Goal: Information Seeking & Learning: Learn about a topic

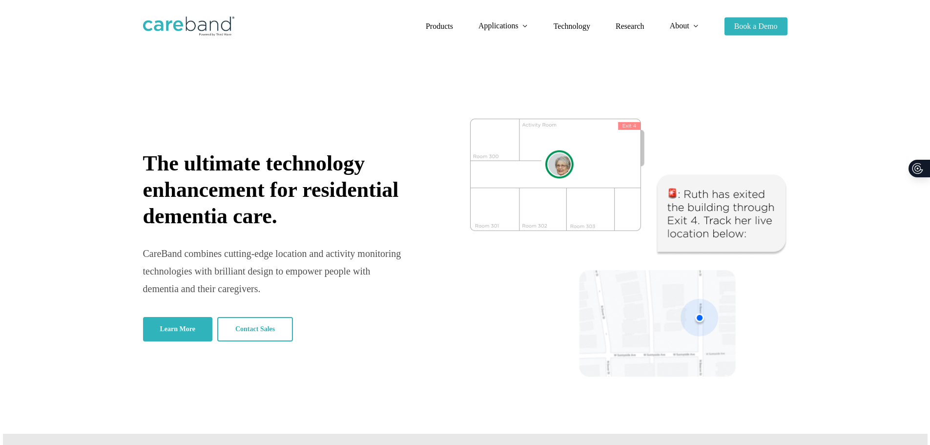
click at [235, 195] on span "The ultimate technology enhancement for residential dementia care." at bounding box center [271, 189] width 256 height 77
click at [169, 184] on span "The ultimate technology enhancement for residential dementia care." at bounding box center [271, 189] width 256 height 77
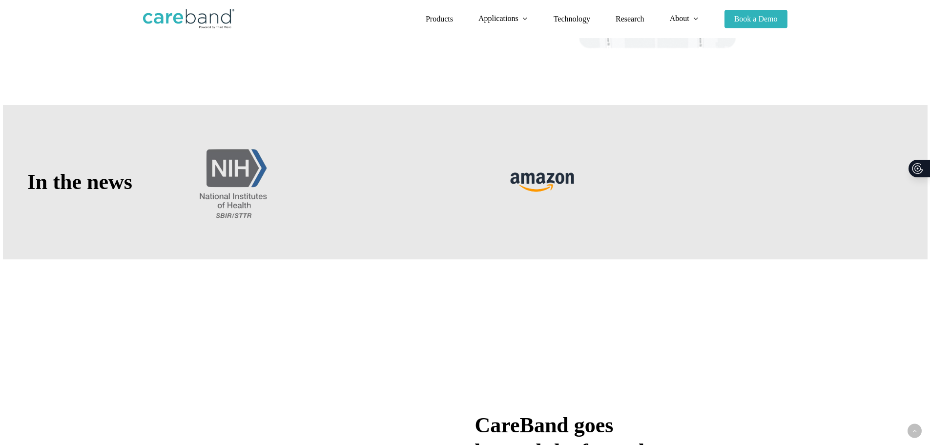
scroll to position [342, 0]
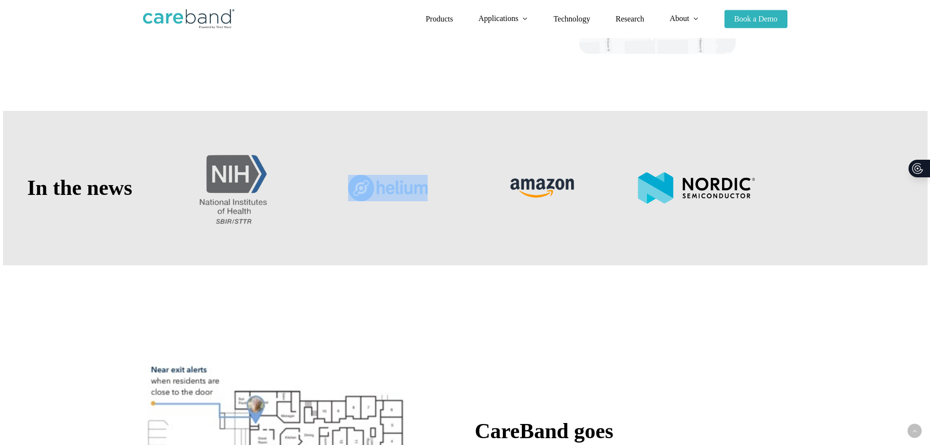
drag, startPoint x: 426, startPoint y: 175, endPoint x: 330, endPoint y: 180, distance: 96.3
click at [330, 180] on div "In the news" at bounding box center [465, 188] width 925 height 154
click at [293, 241] on div at bounding box center [234, 188] width 154 height 154
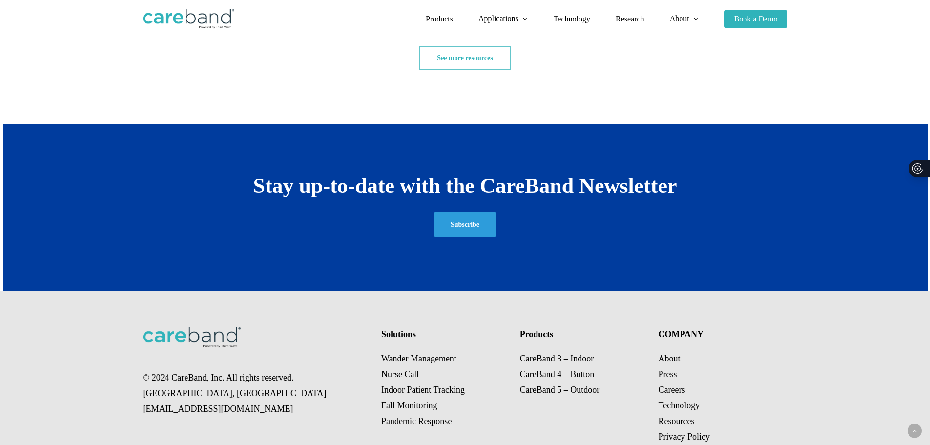
scroll to position [1848, 0]
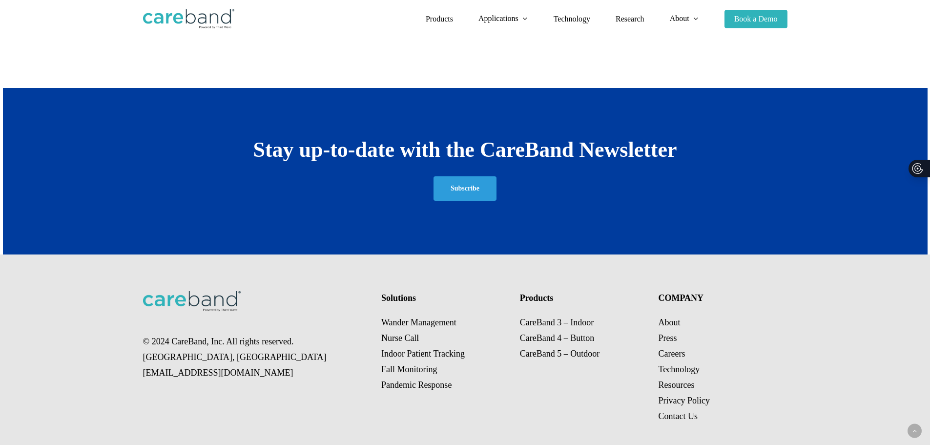
click at [505, 383] on div "© 2024 CareBand, Inc. All rights reserved. Chicago, IL sales@careband.co Soluti…" at bounding box center [465, 357] width 644 height 206
click at [665, 333] on link "Press" at bounding box center [667, 338] width 19 height 10
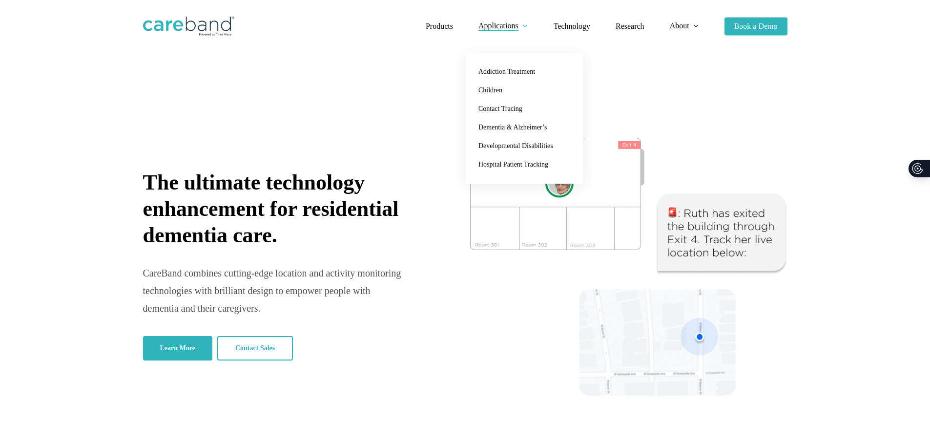
click at [240, 186] on span "The ultimate technology enhancement for residential dementia care." at bounding box center [271, 208] width 256 height 77
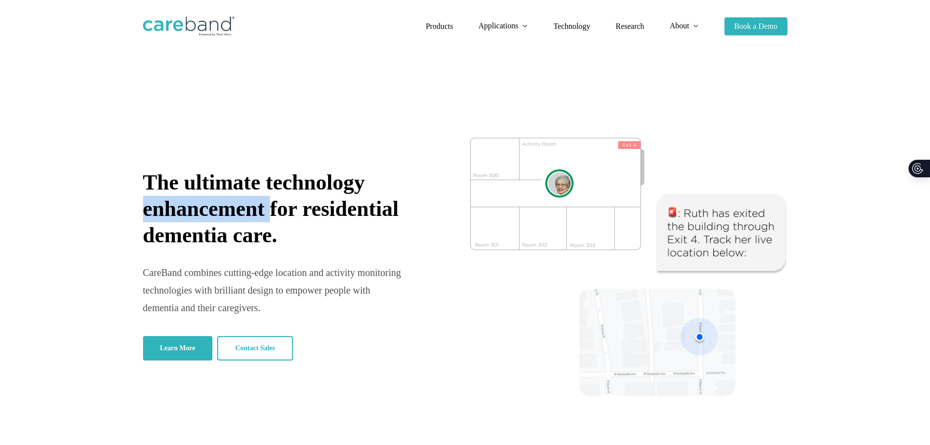
click at [240, 186] on span "The ultimate technology enhancement for residential dementia care." at bounding box center [271, 208] width 256 height 77
click at [181, 170] on span "The ultimate technology enhancement for residential dementia care." at bounding box center [271, 208] width 256 height 77
click at [285, 170] on span "The ultimate technology enhancement for residential dementia care." at bounding box center [271, 208] width 256 height 77
click at [435, 25] on span "Products" at bounding box center [439, 26] width 27 height 8
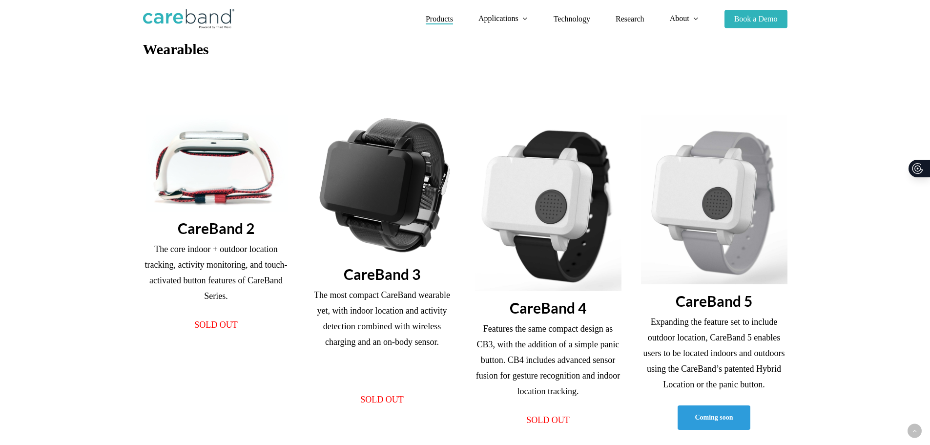
scroll to position [293, 0]
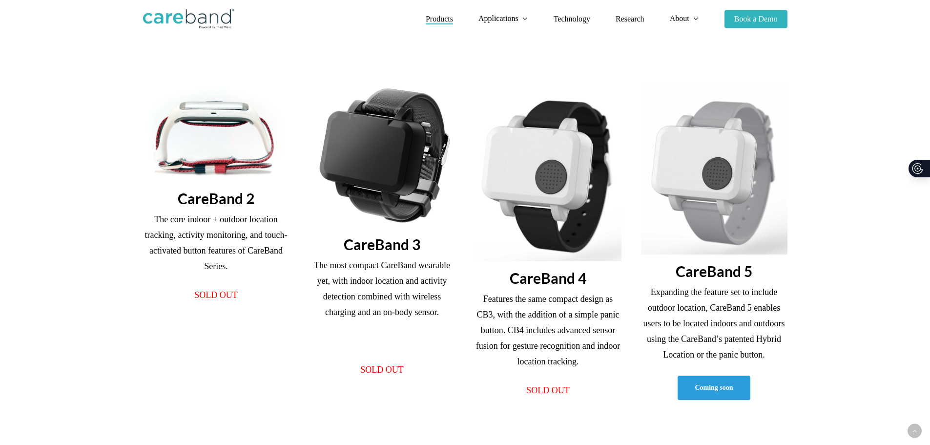
click at [199, 211] on p "The core indoor + outdoor location tracking, activity monitoring, and touch-act…" at bounding box center [216, 249] width 146 height 76
click at [162, 211] on p "The core indoor + outdoor location tracking, activity monitoring, and touch-act…" at bounding box center [216, 249] width 146 height 76
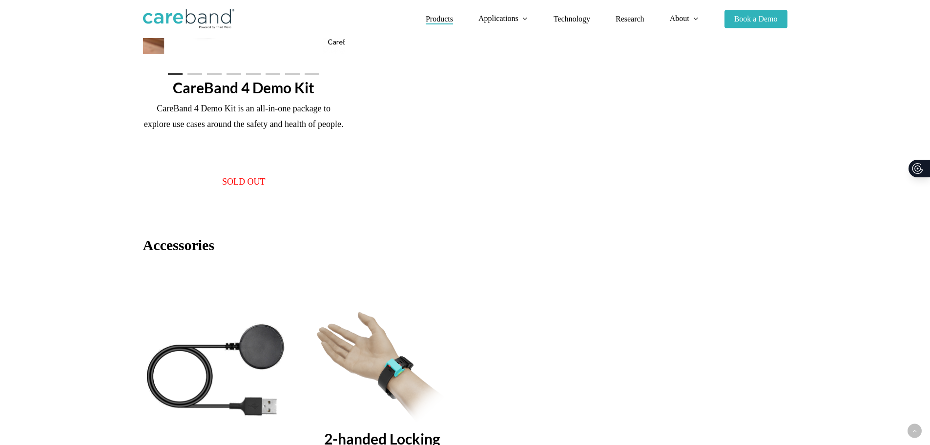
scroll to position [1172, 0]
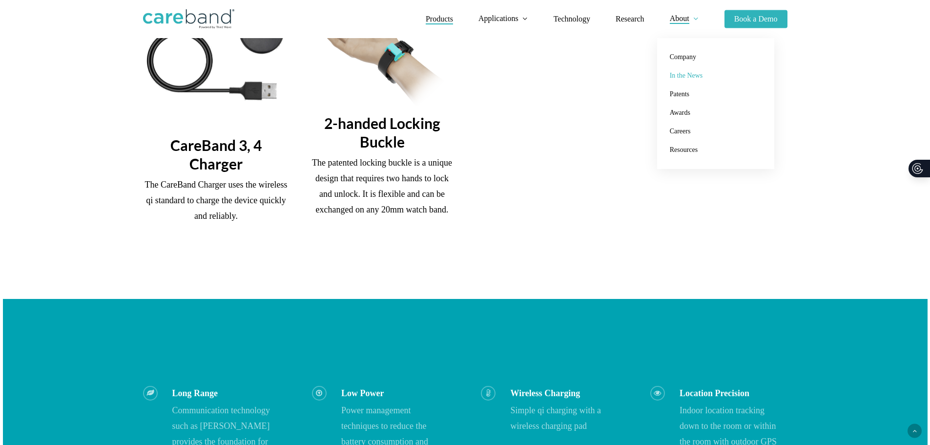
click at [687, 69] on link "In the News" at bounding box center [716, 75] width 98 height 19
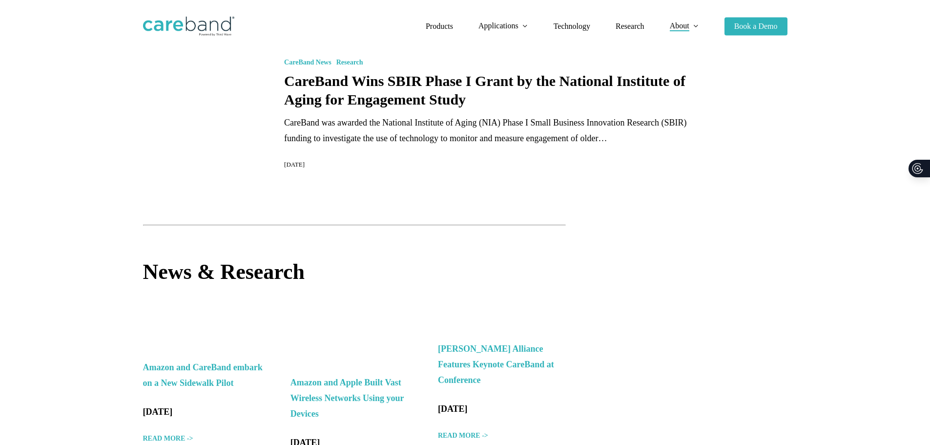
scroll to position [884, 0]
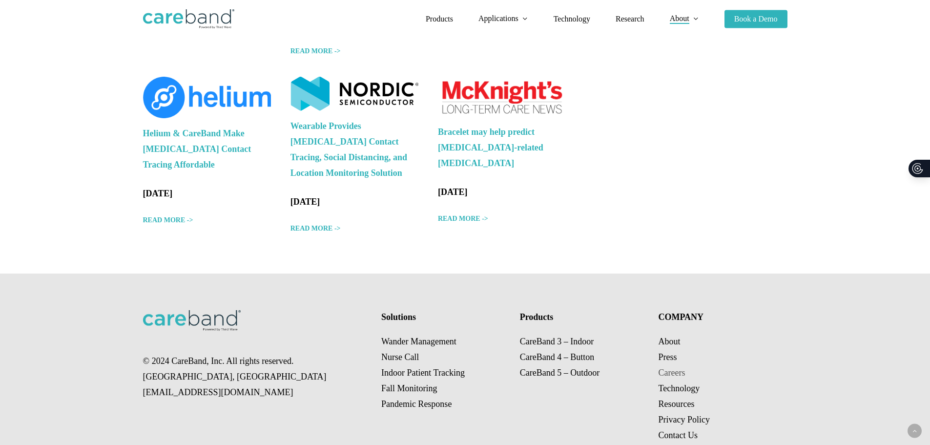
click at [672, 368] on link "Careers" at bounding box center [671, 373] width 27 height 10
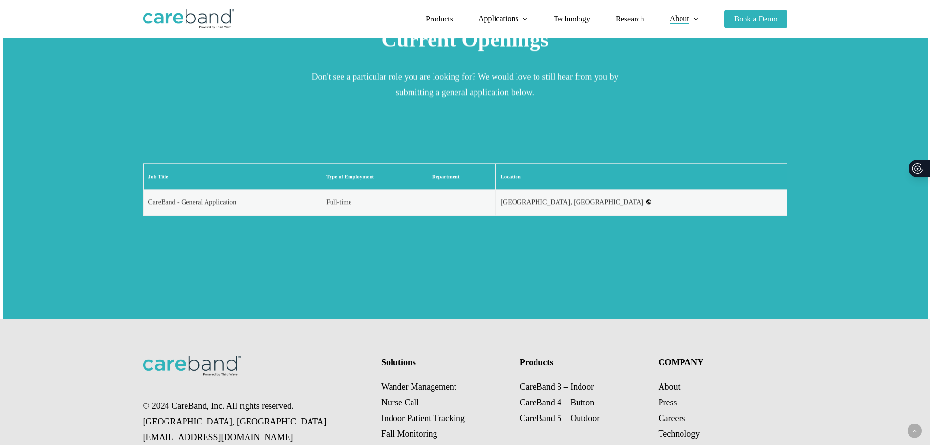
scroll to position [1318, 0]
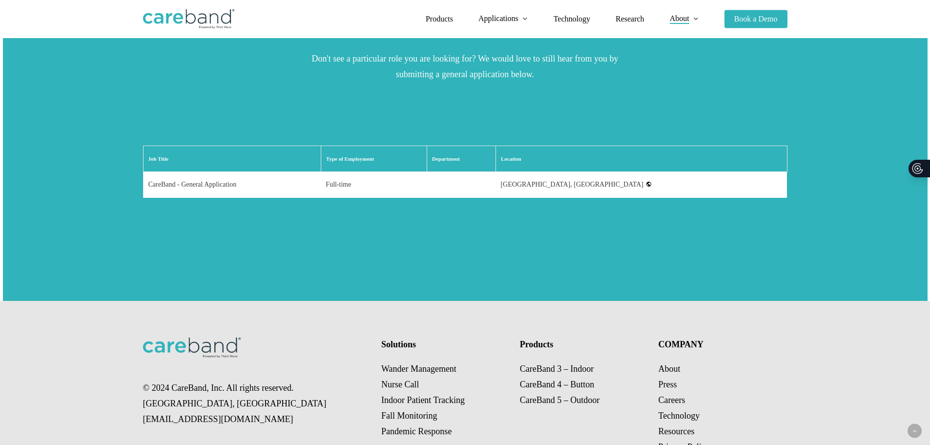
click at [185, 172] on td "CareBand - General Application" at bounding box center [232, 185] width 178 height 26
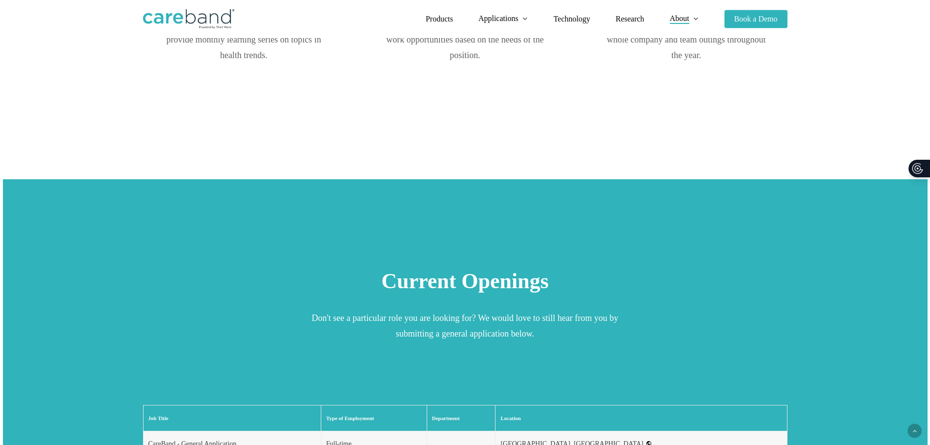
scroll to position [1330, 0]
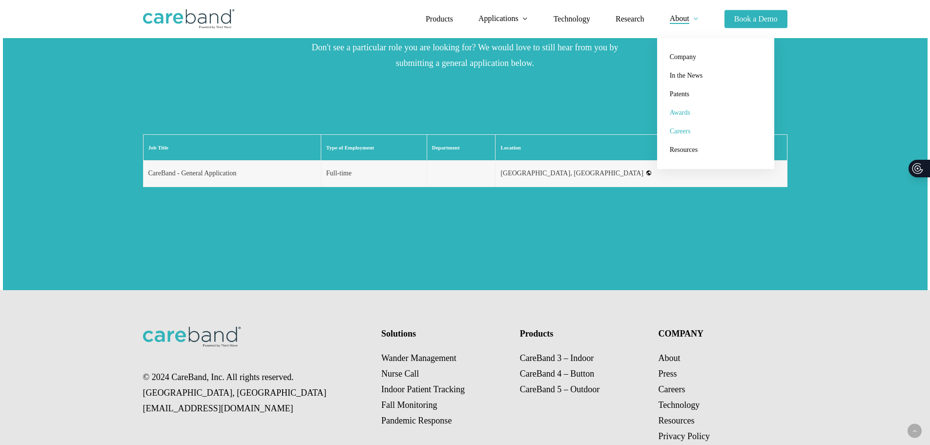
click at [682, 112] on span "Awards" at bounding box center [680, 112] width 21 height 7
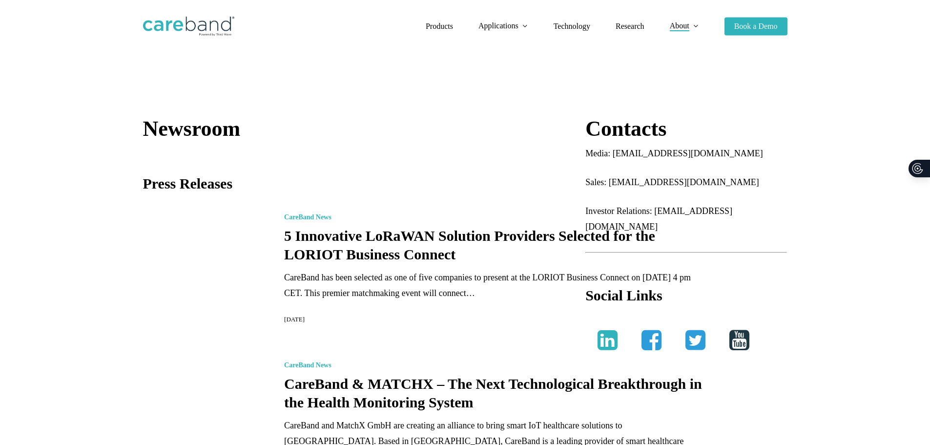
click at [597, 318] on link at bounding box center [607, 340] width 44 height 44
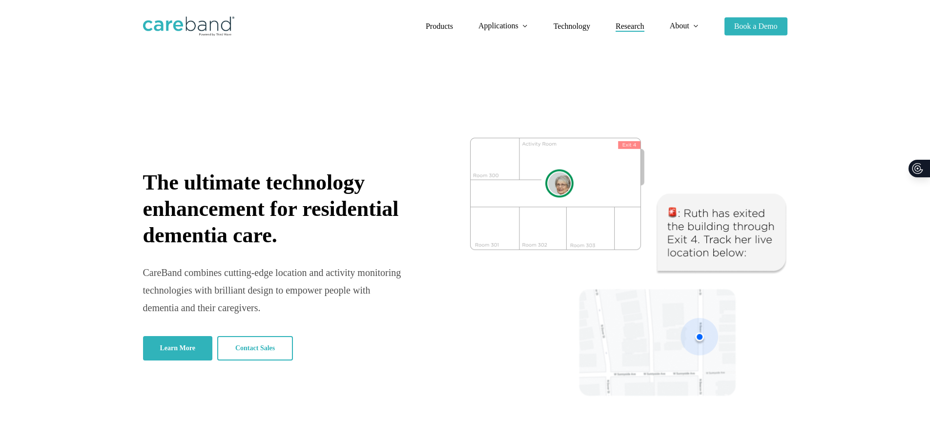
click at [623, 27] on span "Research" at bounding box center [630, 26] width 29 height 8
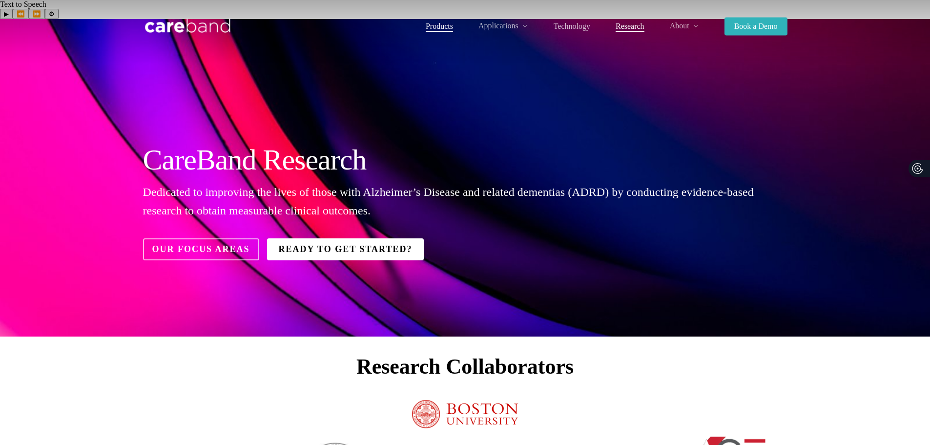
click at [442, 25] on span "Products" at bounding box center [439, 26] width 27 height 8
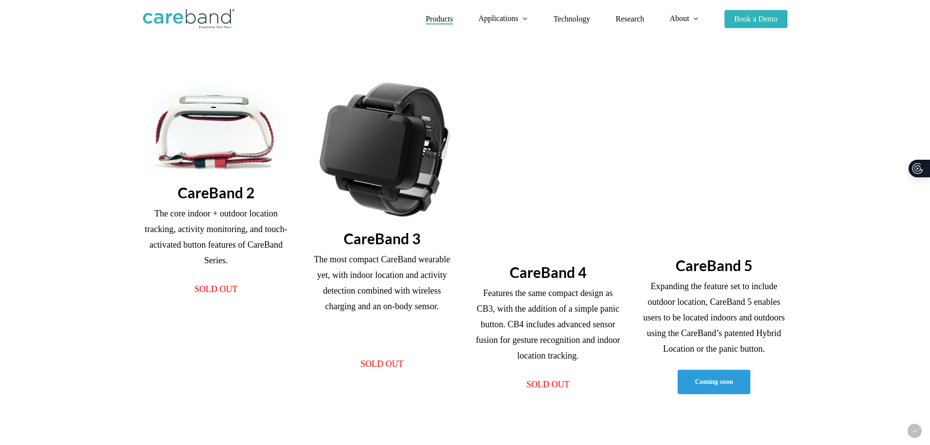
scroll to position [293, 0]
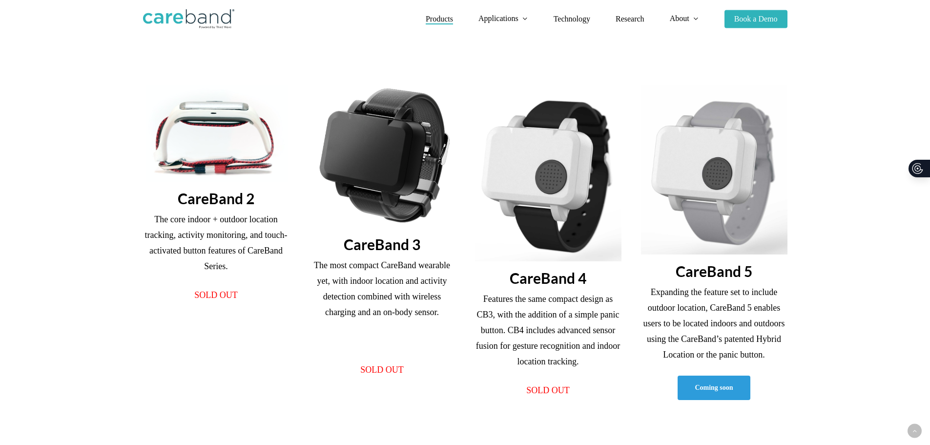
click at [713, 203] on img at bounding box center [714, 169] width 146 height 169
click at [708, 381] on span "Coming soon" at bounding box center [714, 386] width 38 height 10
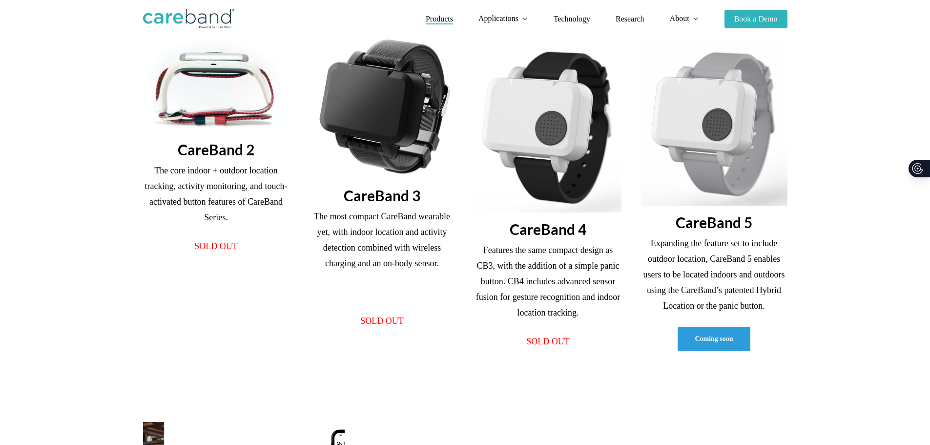
scroll to position [195, 0]
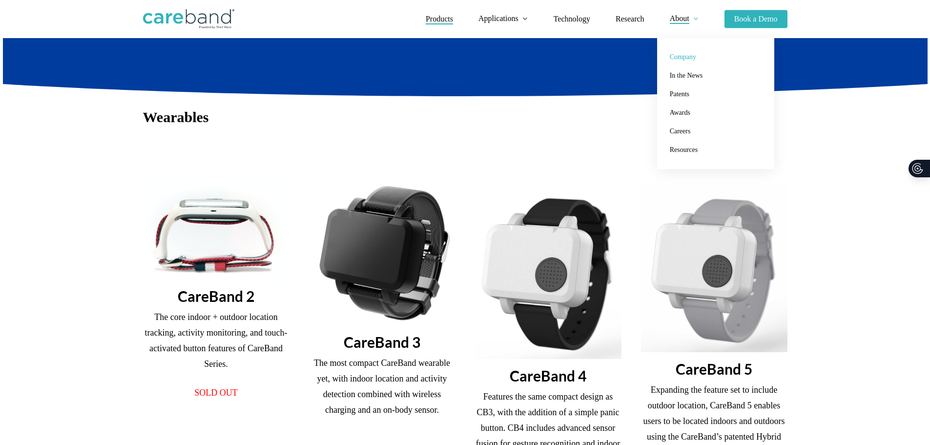
click at [691, 52] on link "Company" at bounding box center [716, 57] width 98 height 19
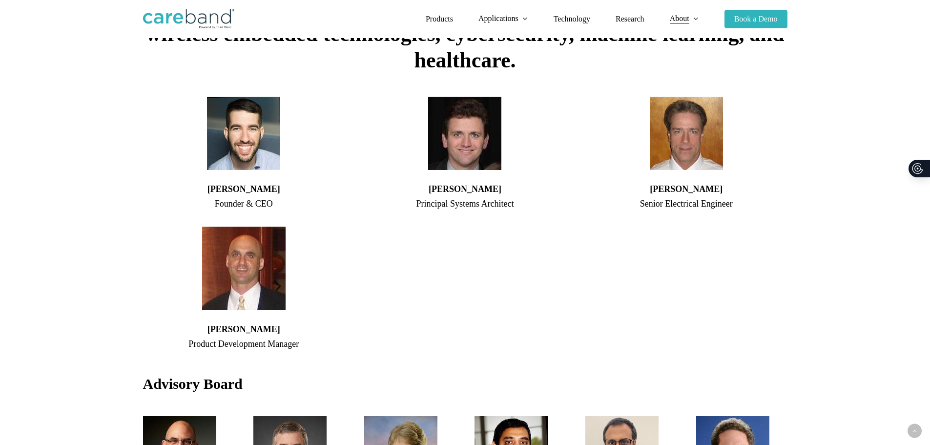
scroll to position [756, 0]
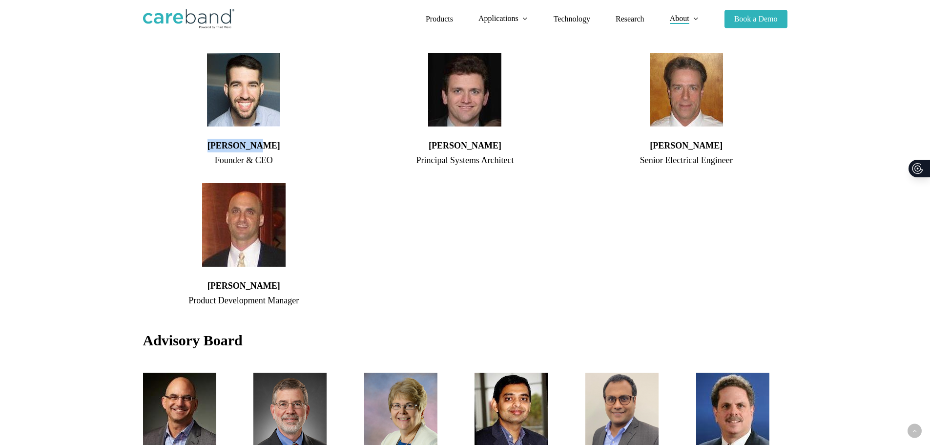
drag, startPoint x: 280, startPoint y: 130, endPoint x: 189, endPoint y: 132, distance: 90.8
click at [189, 139] on h4 "Adam Sobol" at bounding box center [244, 146] width 202 height 14
copy h4 "Adam Sobol"
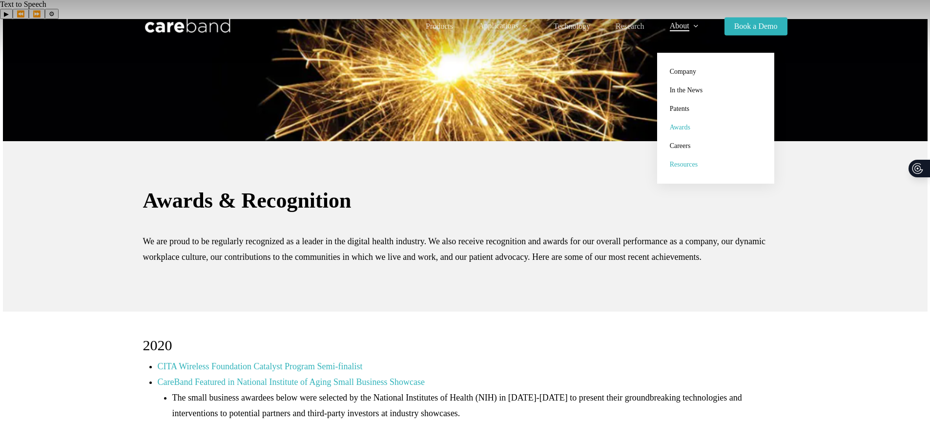
click at [686, 165] on span "Resources" at bounding box center [684, 164] width 28 height 7
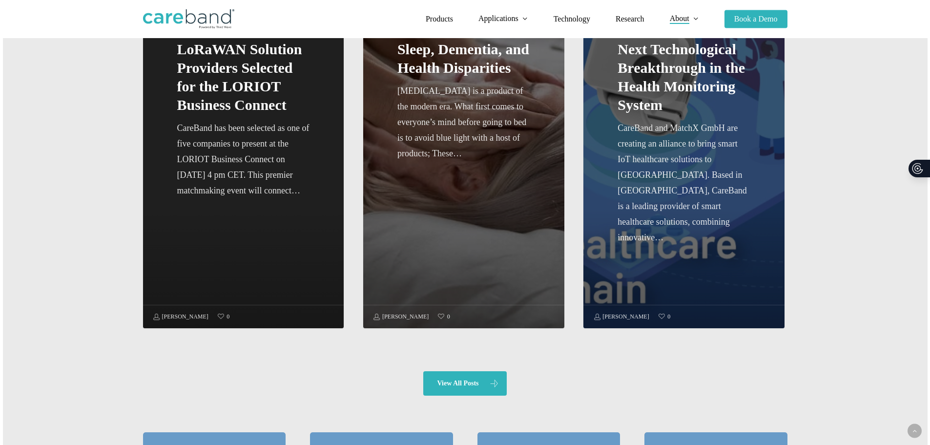
scroll to position [195, 0]
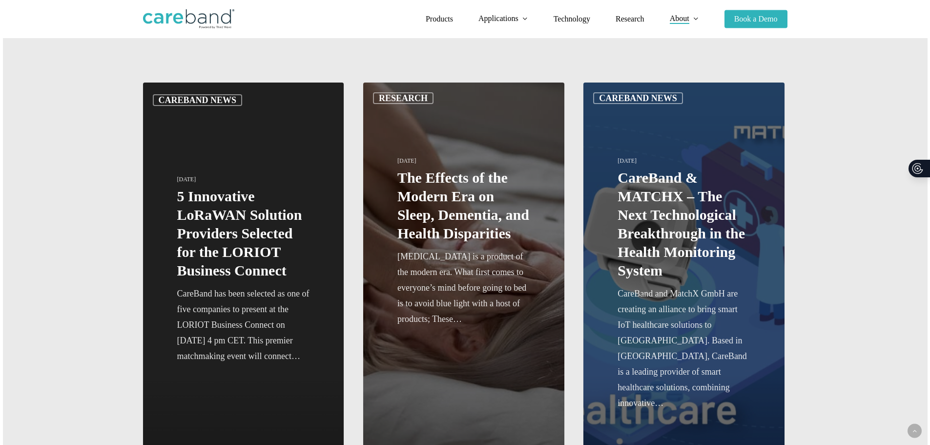
click at [238, 197] on link "5 Innovative LoRaWAN Solution Providers Selected for the LORIOT Business Connect" at bounding box center [243, 288] width 201 height 411
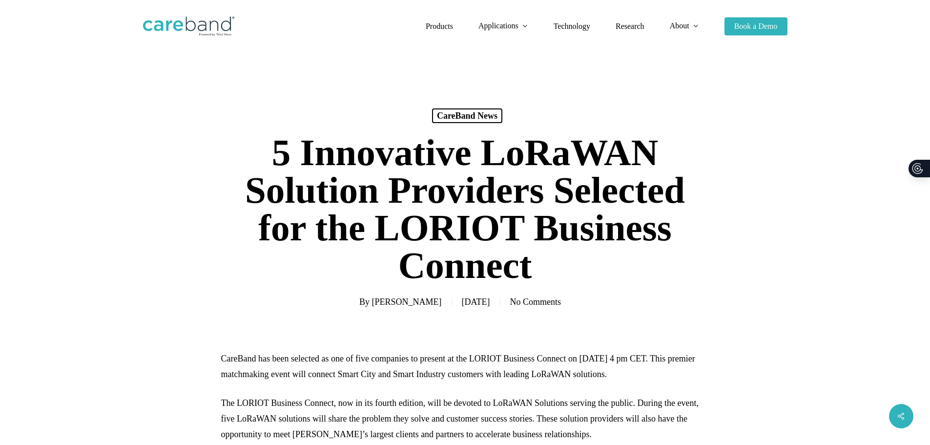
click at [468, 179] on h1 "5 Innovative LoRaWAN Solution Providers Selected for the LORIOT Business Connect" at bounding box center [465, 209] width 488 height 170
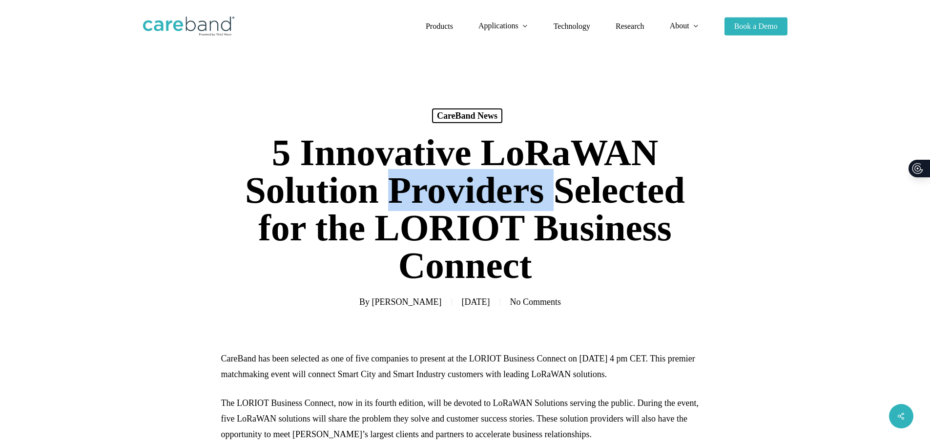
click at [468, 179] on h1 "5 Innovative LoRaWAN Solution Providers Selected for the LORIOT Business Connect" at bounding box center [465, 209] width 488 height 170
click at [425, 179] on h1 "5 Innovative LoRaWAN Solution Providers Selected for the LORIOT Business Connect" at bounding box center [465, 209] width 488 height 170
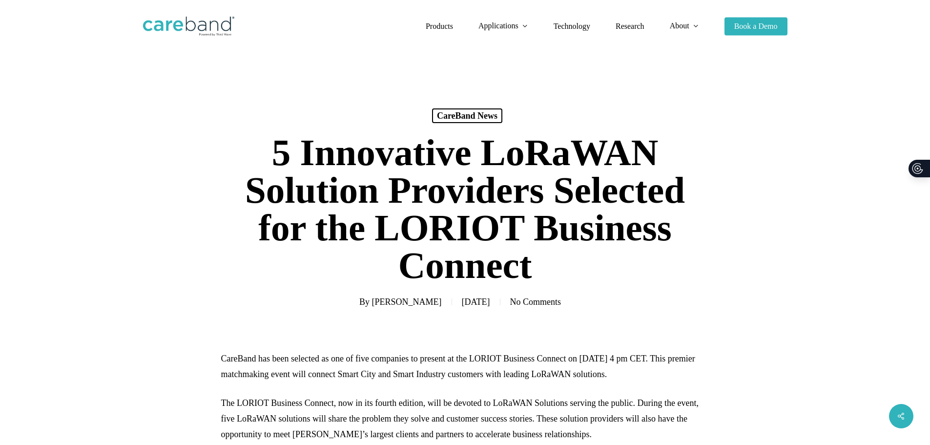
scroll to position [49, 0]
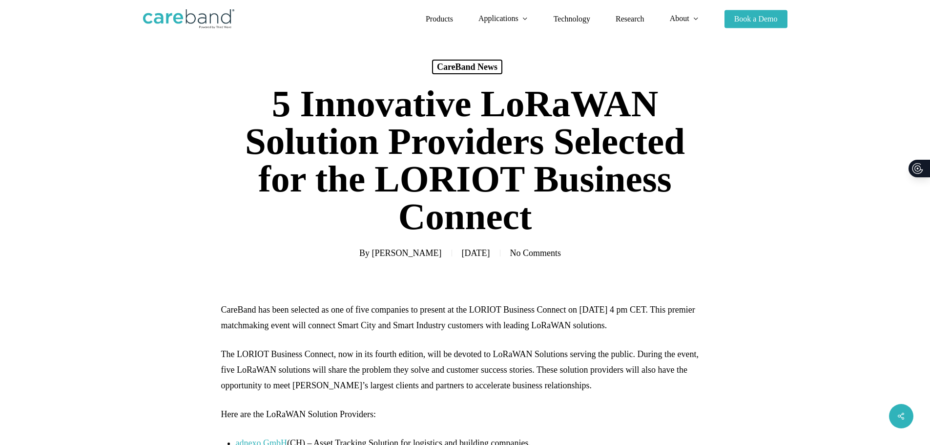
click at [425, 129] on h1 "5 Innovative LoRaWAN Solution Providers Selected for the LORIOT Business Connect" at bounding box center [465, 160] width 488 height 170
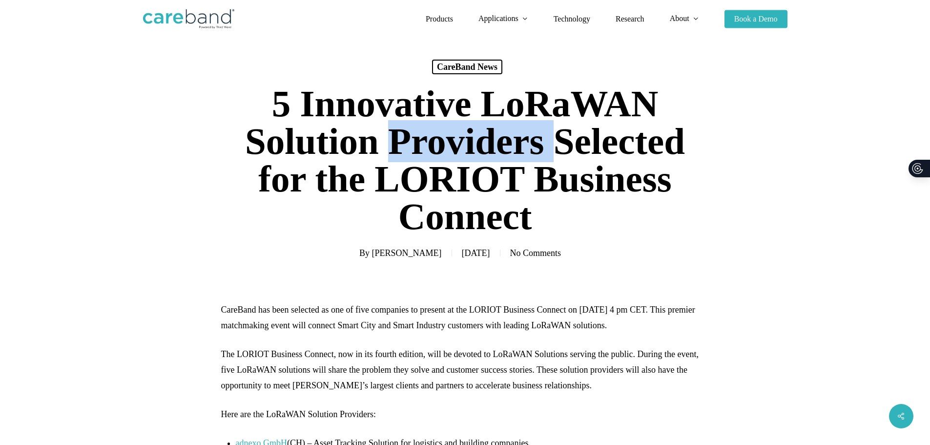
click at [425, 129] on h1 "5 Innovative LoRaWAN Solution Providers Selected for the LORIOT Business Connect" at bounding box center [465, 160] width 488 height 170
click at [399, 133] on h1 "5 Innovative LoRaWAN Solution Providers Selected for the LORIOT Business Connect" at bounding box center [465, 160] width 488 height 170
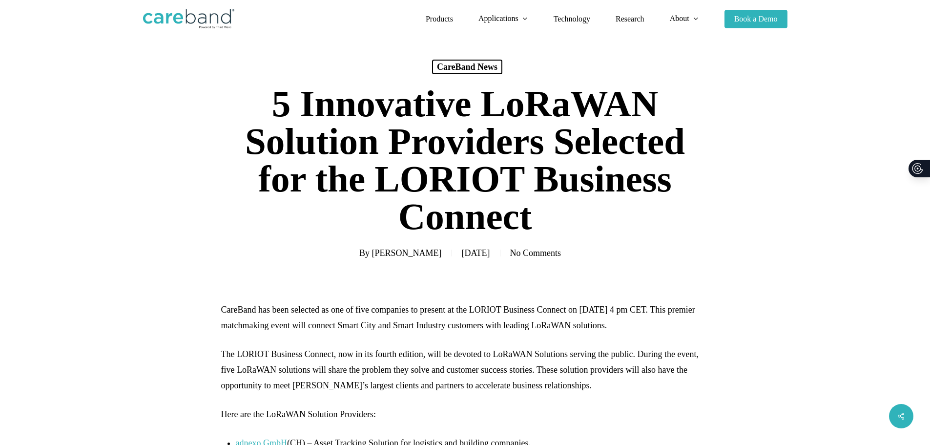
click at [413, 125] on h1 "5 Innovative LoRaWAN Solution Providers Selected for the LORIOT Business Connect" at bounding box center [465, 160] width 488 height 170
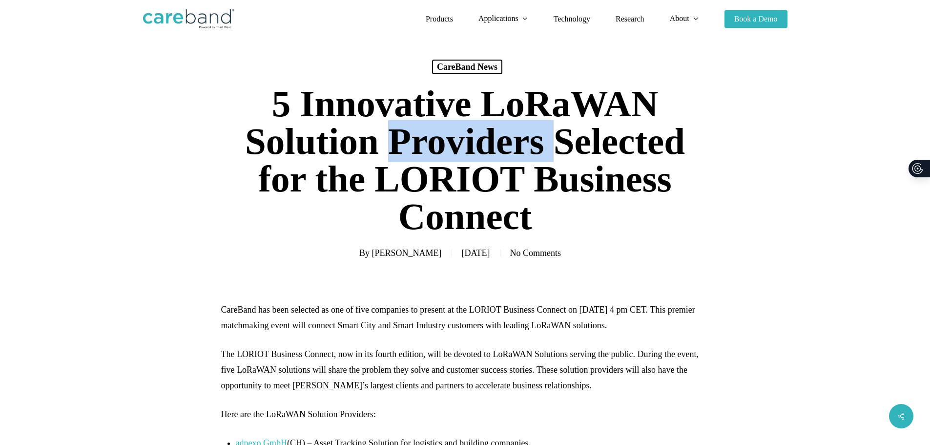
click at [413, 125] on h1 "5 Innovative LoRaWAN Solution Providers Selected for the LORIOT Business Connect" at bounding box center [465, 160] width 488 height 170
click at [475, 125] on h1 "5 Innovative LoRaWAN Solution Providers Selected for the LORIOT Business Connect" at bounding box center [465, 160] width 488 height 170
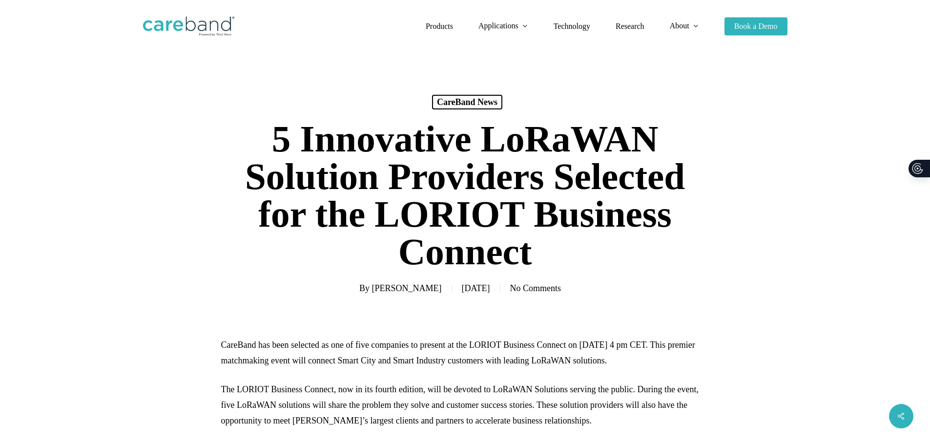
scroll to position [0, 0]
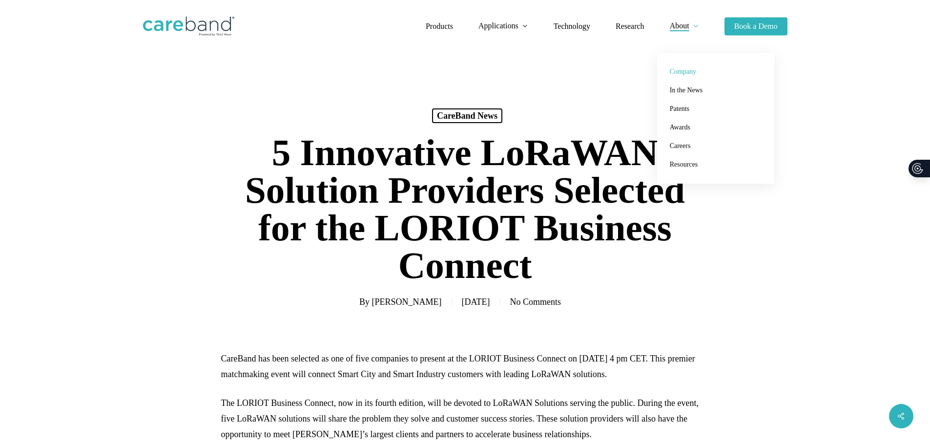
click at [686, 73] on span "Company" at bounding box center [683, 71] width 26 height 7
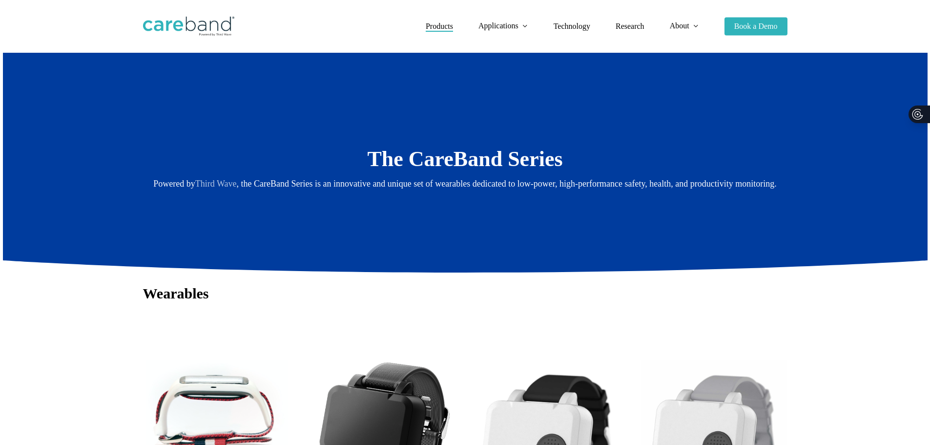
scroll to position [195, 0]
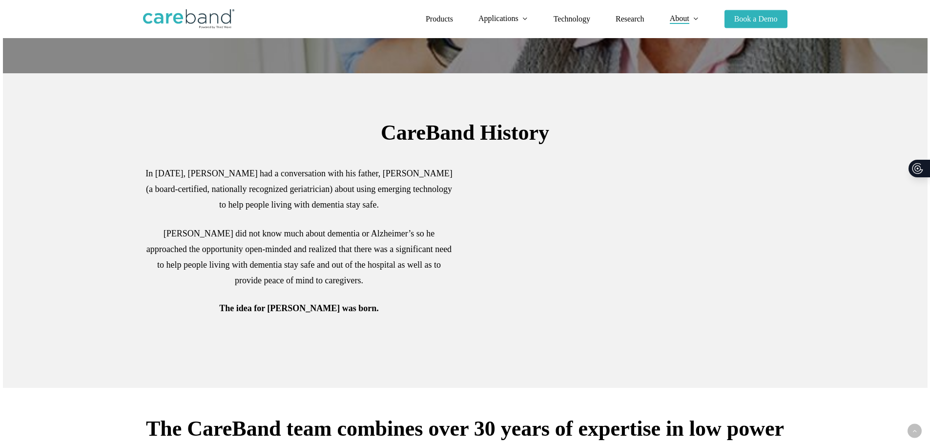
scroll to position [293, 0]
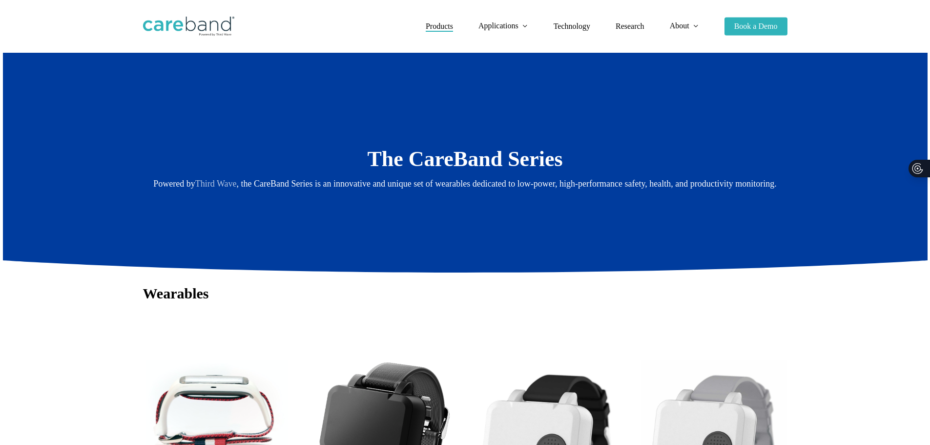
scroll to position [195, 0]
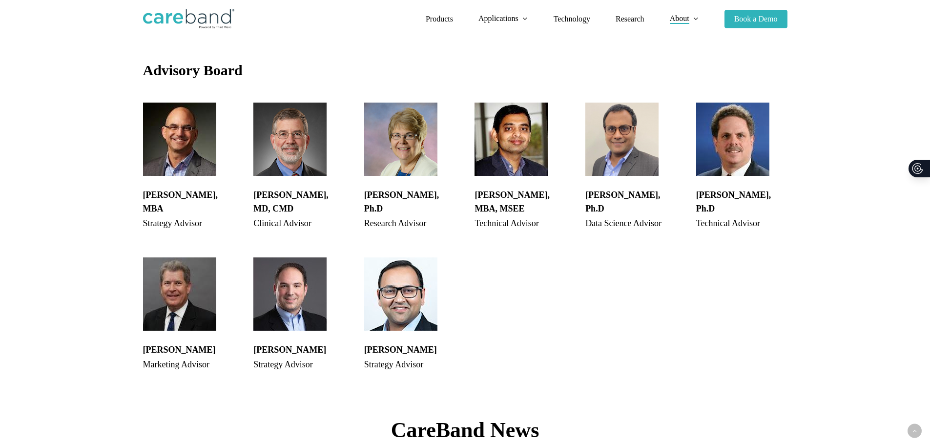
scroll to position [1025, 0]
drag, startPoint x: 248, startPoint y: 193, endPoint x: 332, endPoint y: 193, distance: 84.0
click at [332, 193] on div "Todd Sobol, MD, CMD Clinical Advisor" at bounding box center [299, 167] width 111 height 135
click at [332, 216] on div "Clinical Advisor" at bounding box center [298, 224] width 91 height 16
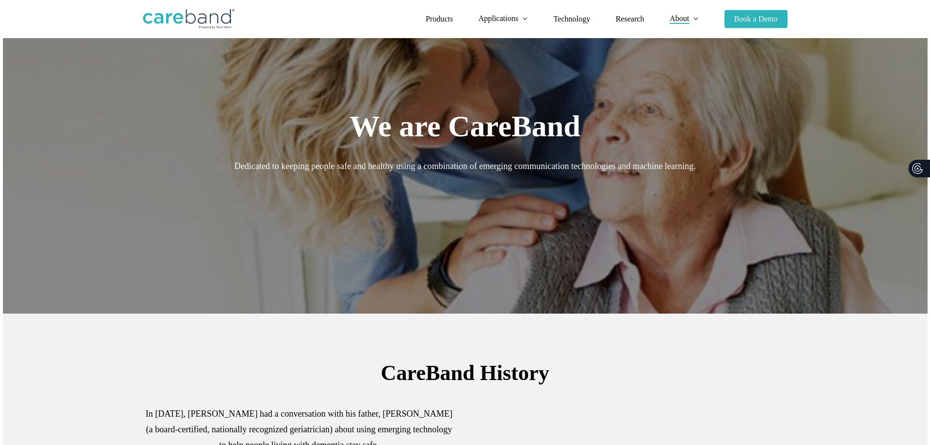
scroll to position [49, 0]
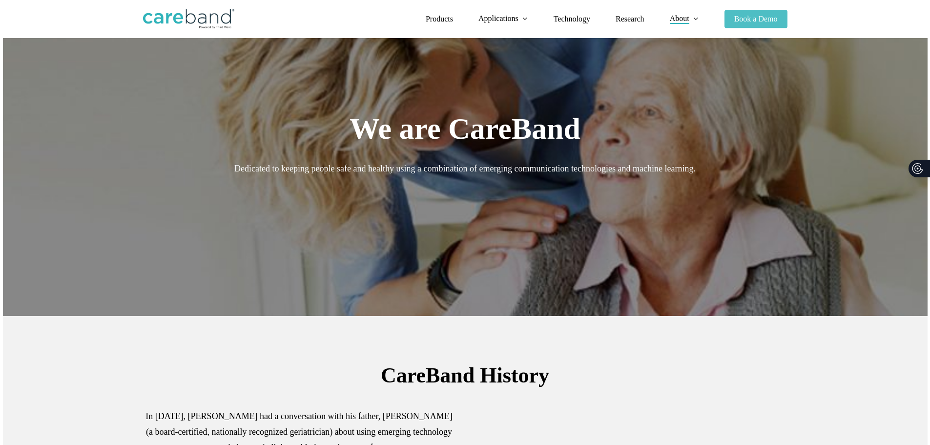
click at [740, 19] on span "Book a Demo" at bounding box center [755, 19] width 43 height 8
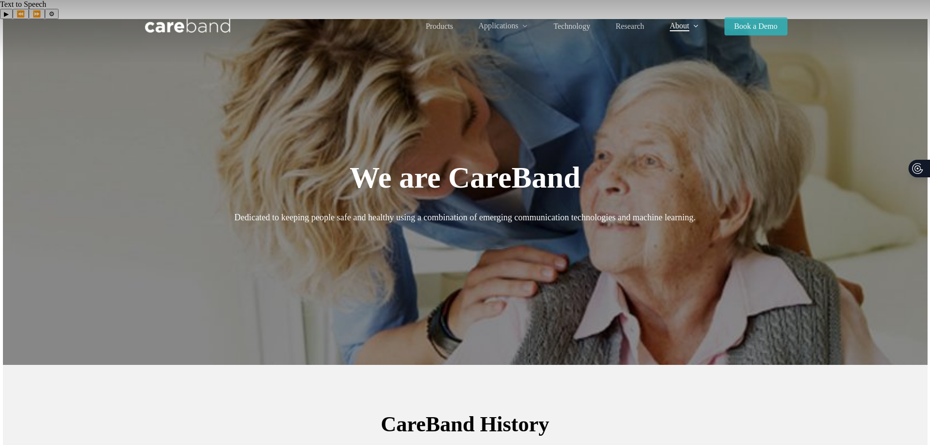
click at [759, 25] on span "Book a Demo" at bounding box center [755, 26] width 43 height 8
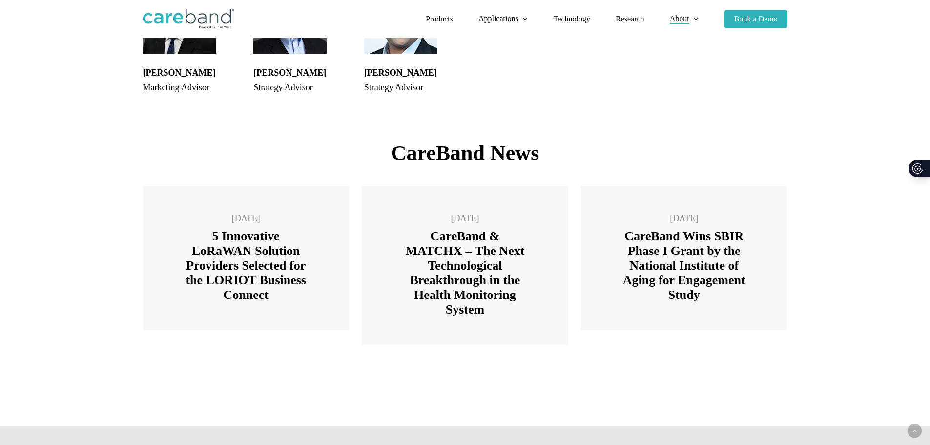
scroll to position [1474, 0]
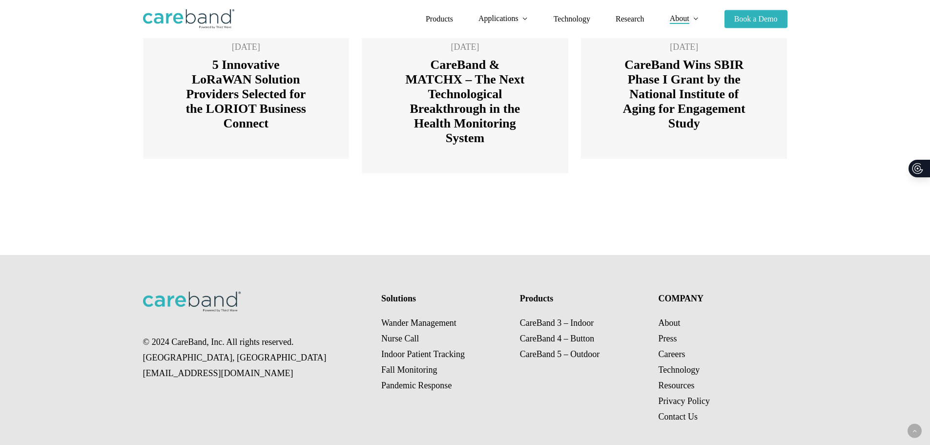
click at [401, 320] on p "Wander Management Nurse Call Indoor Patient Tracking Fall Monitoring Pandemic R…" at bounding box center [443, 354] width 125 height 78
click at [388, 323] on p "Wander Management Nurse Call Indoor Patient Tracking Fall Monitoring Pandemic R…" at bounding box center [443, 354] width 125 height 78
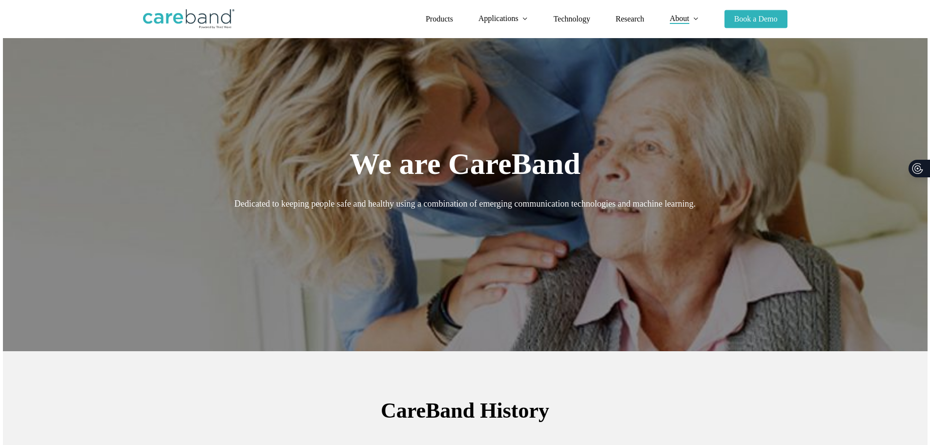
scroll to position [0, 0]
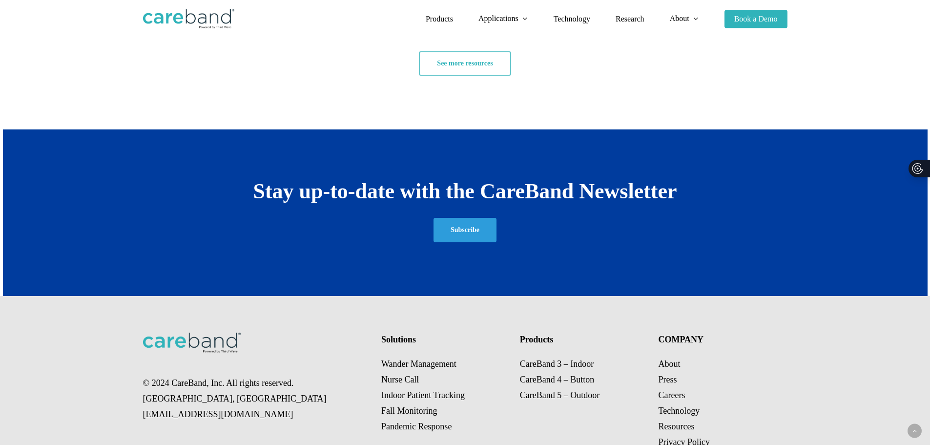
scroll to position [1848, 0]
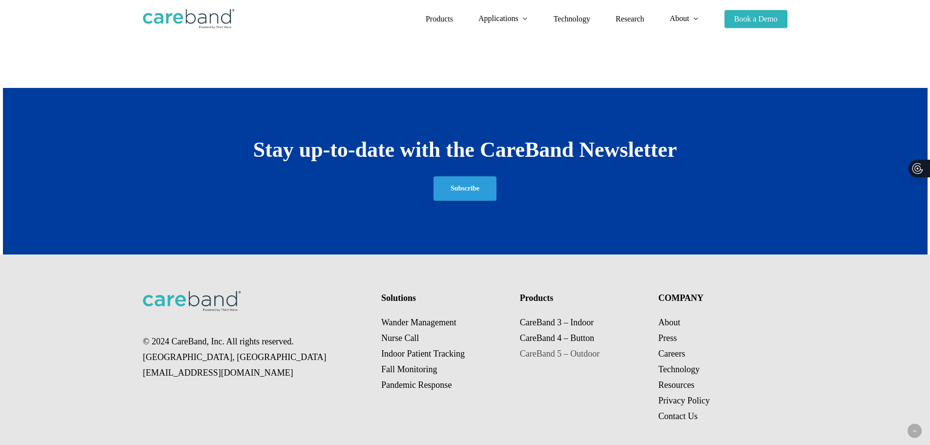
click at [581, 349] on link "CareBand 5 – Outdoor" at bounding box center [560, 354] width 80 height 10
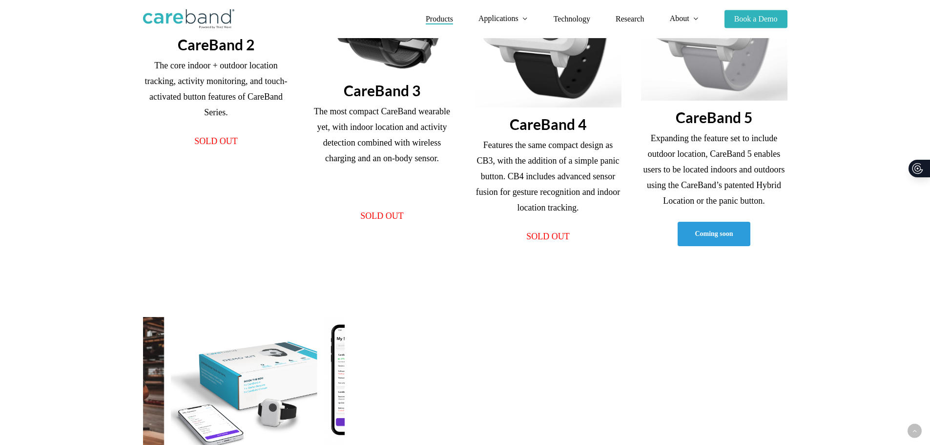
scroll to position [342, 0]
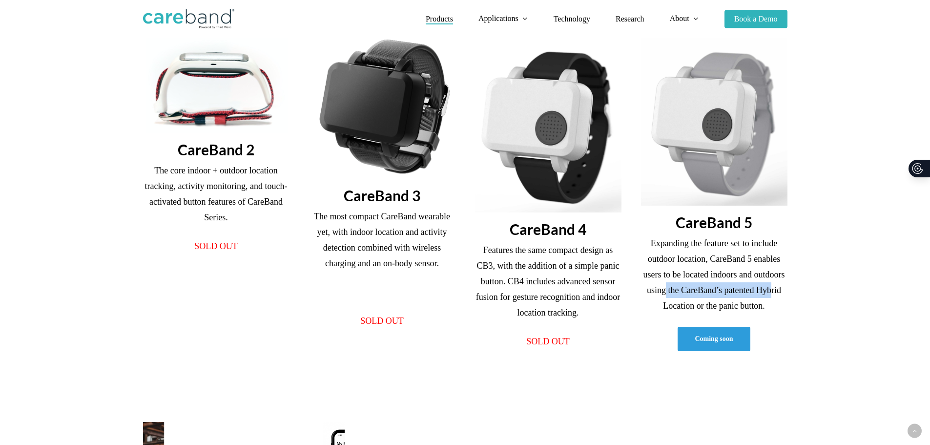
drag, startPoint x: 665, startPoint y: 272, endPoint x: 771, endPoint y: 267, distance: 106.1
click at [771, 267] on p "Expanding the feature set to include outdoor location, CareBand 5 enables users…" at bounding box center [714, 274] width 146 height 78
drag, startPoint x: 674, startPoint y: 270, endPoint x: 757, endPoint y: 272, distance: 83.1
click at [757, 272] on p "Expanding the feature set to include outdoor location, CareBand 5 enables users…" at bounding box center [714, 274] width 146 height 78
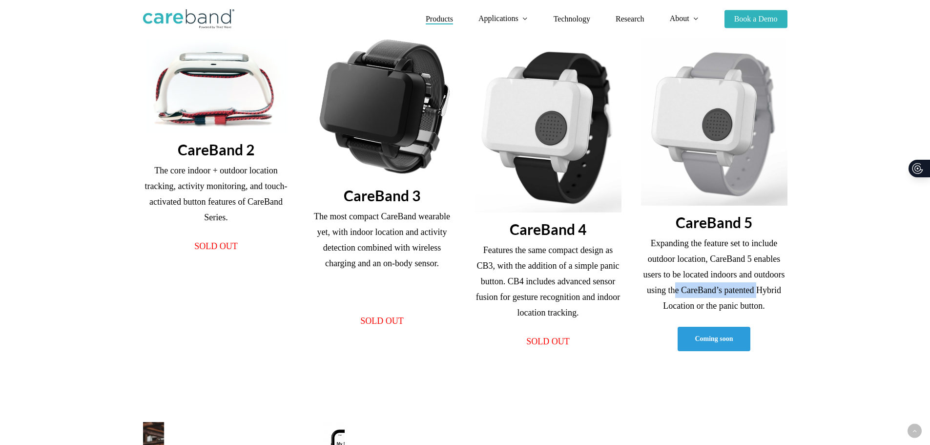
click at [757, 272] on p "Expanding the feature set to include outdoor location, CareBand 5 enables users…" at bounding box center [714, 274] width 146 height 78
drag, startPoint x: 688, startPoint y: 275, endPoint x: 782, endPoint y: 276, distance: 93.3
click at [782, 276] on p "Expanding the feature set to include outdoor location, CareBand 5 enables users…" at bounding box center [714, 274] width 146 height 78
click at [781, 276] on p "Expanding the feature set to include outdoor location, CareBand 5 enables users…" at bounding box center [714, 274] width 146 height 78
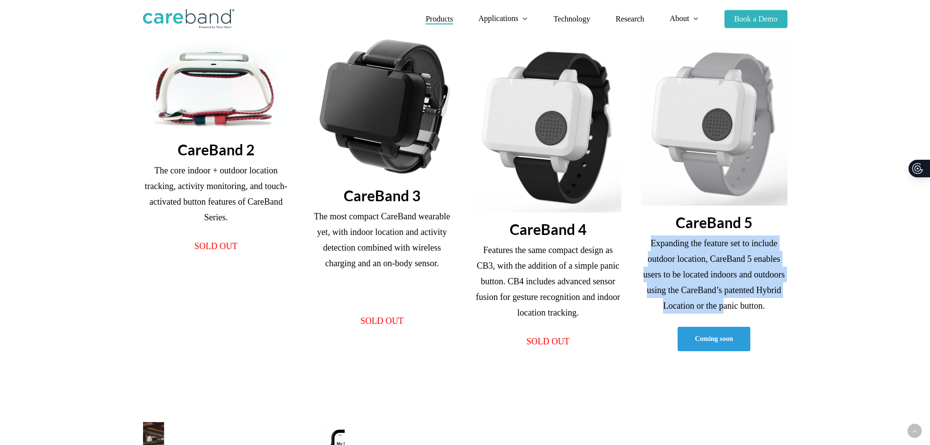
drag, startPoint x: 723, startPoint y: 293, endPoint x: 650, endPoint y: 230, distance: 96.3
click at [650, 235] on p "Expanding the feature set to include outdoor location, CareBand 5 enables users…" at bounding box center [714, 274] width 146 height 78
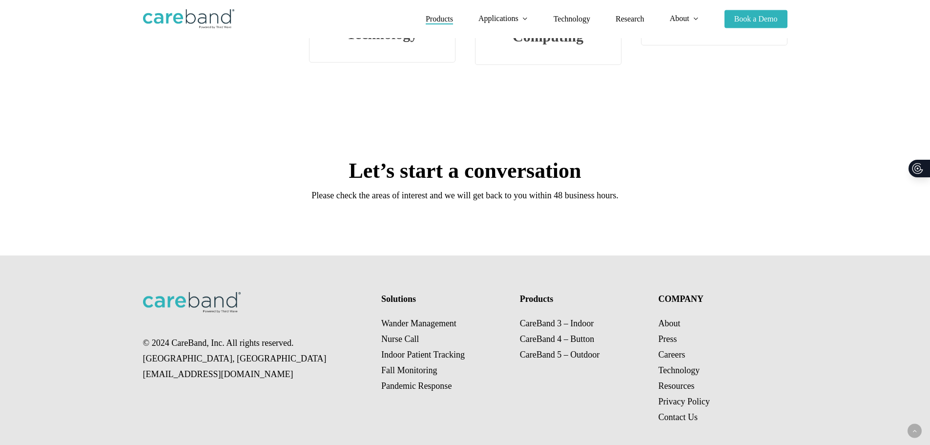
scroll to position [1972, 0]
click at [671, 333] on link "Press" at bounding box center [667, 338] width 19 height 10
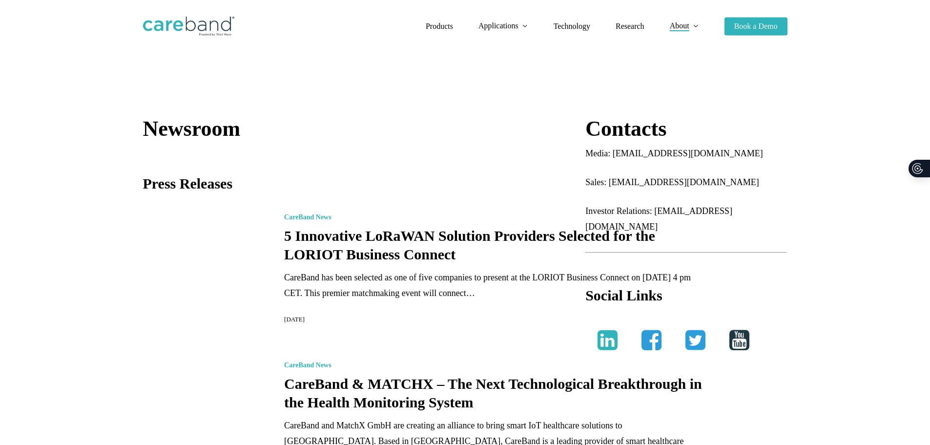
click at [734, 318] on link at bounding box center [739, 340] width 44 height 44
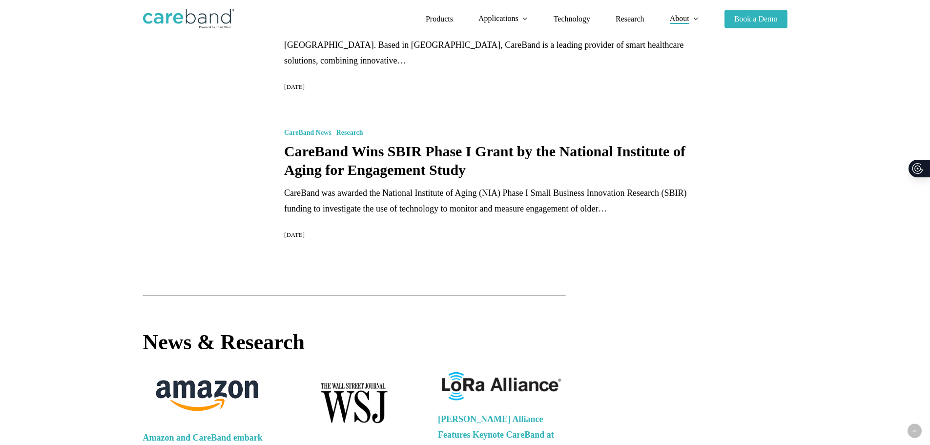
scroll to position [488, 0]
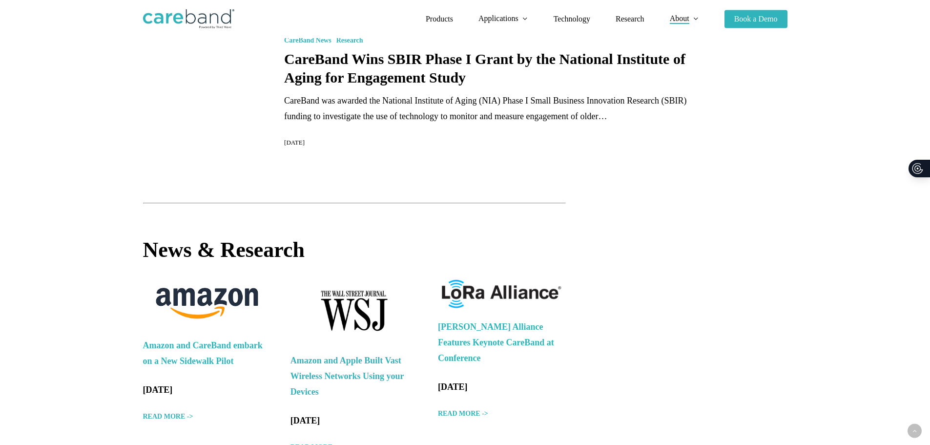
click at [201, 337] on p "Amazon and CareBand embark on a New Sidewalk Pilot" at bounding box center [207, 359] width 128 height 44
click at [204, 340] on b "Amazon and CareBand embark on a New Sidewalk Pilot" at bounding box center [203, 352] width 120 height 25
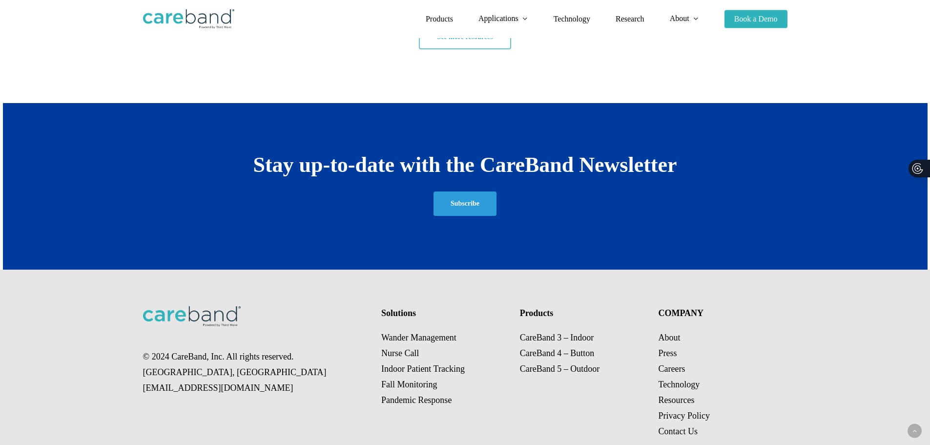
scroll to position [1848, 0]
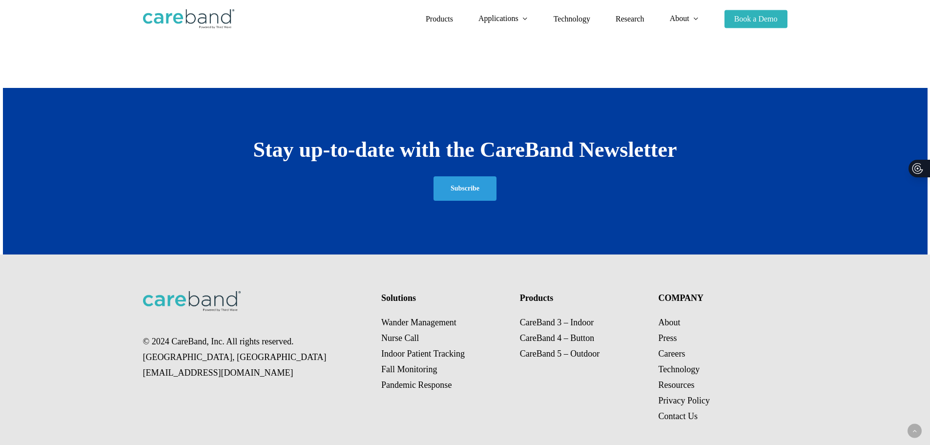
click at [178, 333] on p "© 2024 CareBand, Inc. All rights reserved. [GEOGRAPHIC_DATA], [GEOGRAPHIC_DATA]…" at bounding box center [256, 356] width 226 height 47
click at [171, 333] on p "© 2024 CareBand, Inc. All rights reserved. [GEOGRAPHIC_DATA], [GEOGRAPHIC_DATA]…" at bounding box center [256, 356] width 226 height 47
click at [195, 333] on p "© 2024 CareBand, Inc. All rights reserved. [GEOGRAPHIC_DATA], [GEOGRAPHIC_DATA]…" at bounding box center [256, 356] width 226 height 47
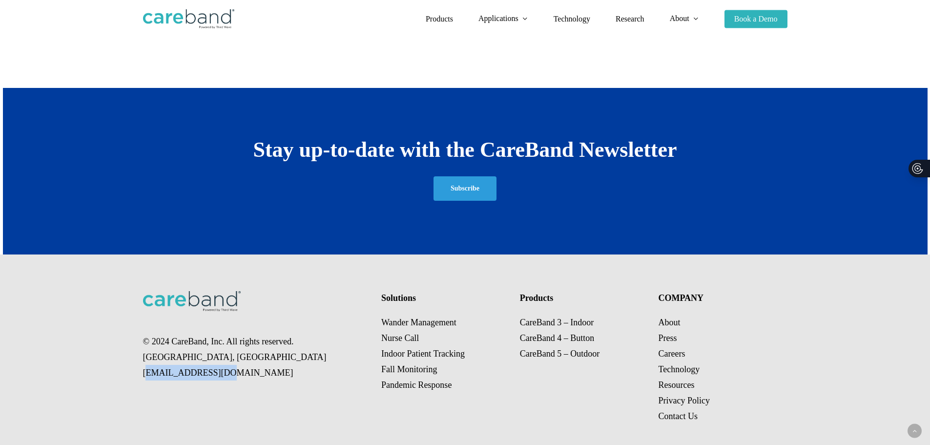
drag, startPoint x: 221, startPoint y: 360, endPoint x: 127, endPoint y: 358, distance: 93.8
click at [127, 358] on div "© 2024 CareBand, Inc. All rights reserved. [GEOGRAPHIC_DATA], [GEOGRAPHIC_DATA]…" at bounding box center [465, 357] width 732 height 206
copy p "[EMAIL_ADDRESS][DOMAIN_NAME]"
